Goal: Task Accomplishment & Management: Manage account settings

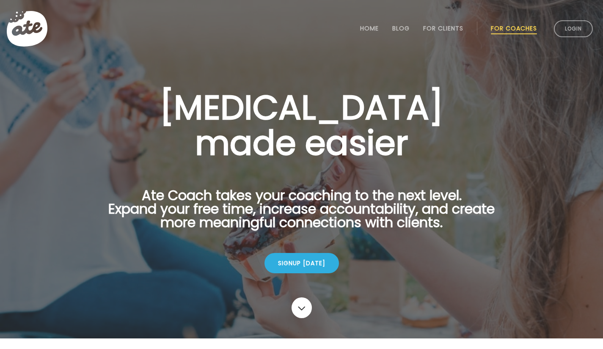
click at [573, 27] on link "Login" at bounding box center [573, 28] width 39 height 17
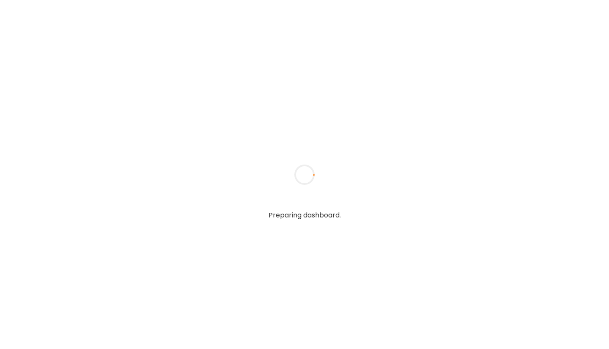
type input "**********"
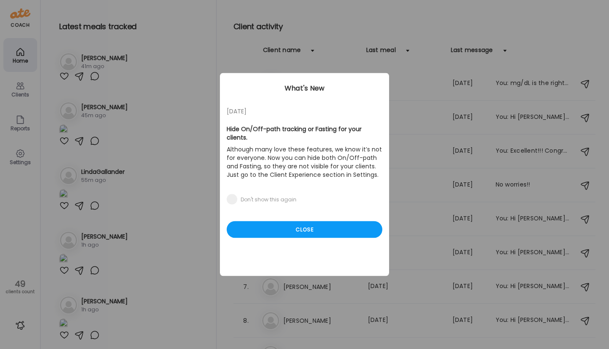
type input "**********"
click at [303, 223] on div "Close" at bounding box center [305, 229] width 156 height 17
